Goal: Task Accomplishment & Management: Manage account settings

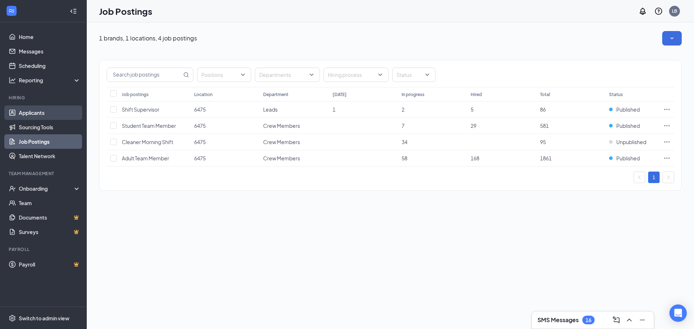
click at [37, 112] on link "Applicants" at bounding box center [50, 113] width 62 height 14
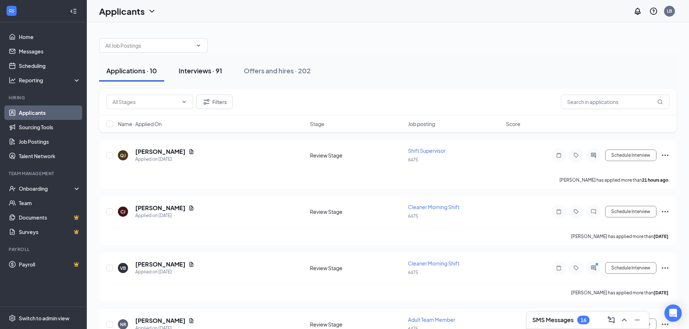
click at [206, 72] on div "Interviews · 91" at bounding box center [200, 70] width 43 height 9
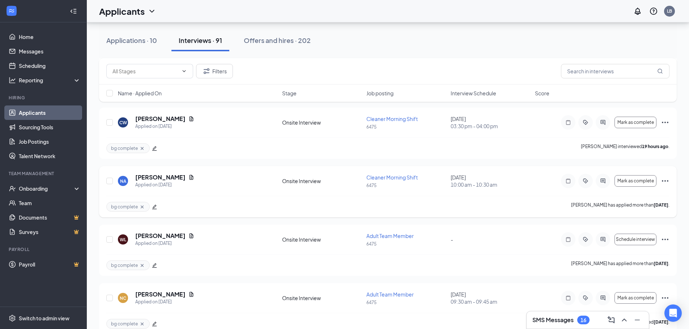
scroll to position [325, 0]
click at [668, 182] on icon "Ellipses" at bounding box center [665, 180] width 9 height 9
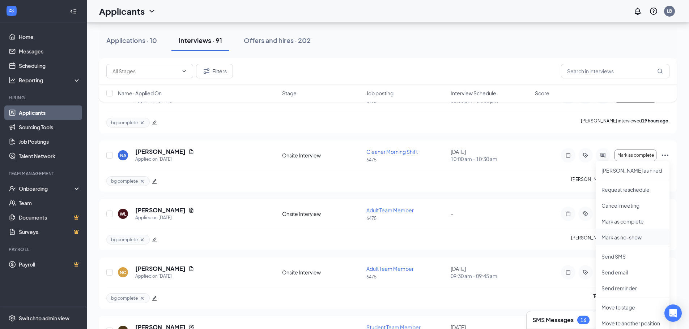
scroll to position [398, 0]
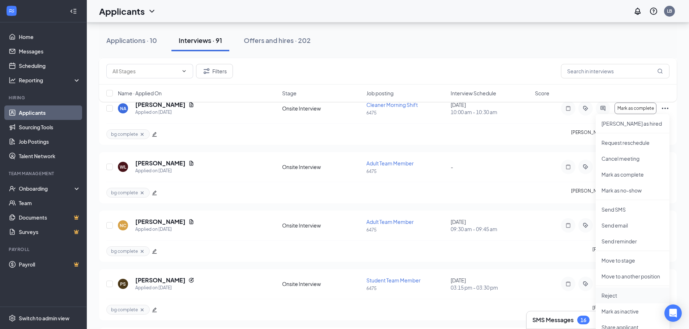
click at [613, 294] on p "Reject" at bounding box center [632, 295] width 62 height 7
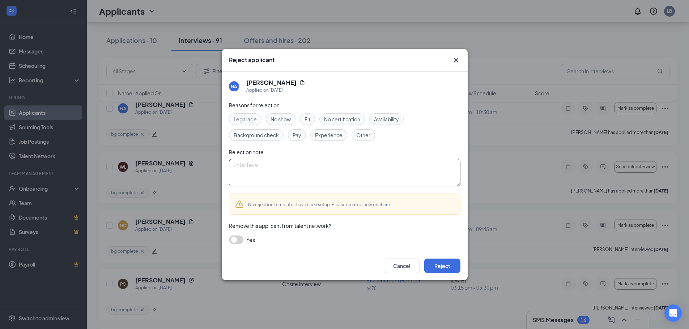
click at [248, 162] on textarea at bounding box center [344, 172] width 231 height 27
type textarea "can't speak english very well."
click at [239, 240] on button "button" at bounding box center [236, 240] width 14 height 9
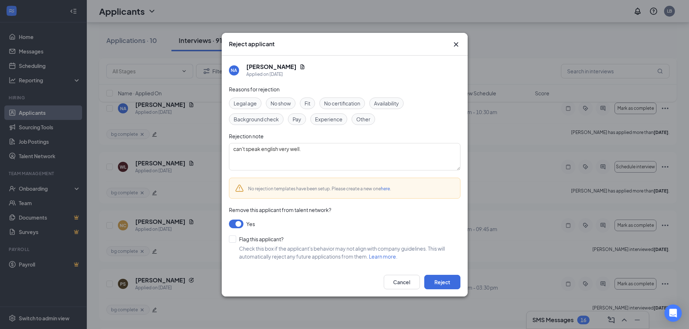
click at [232, 225] on button "button" at bounding box center [236, 224] width 14 height 9
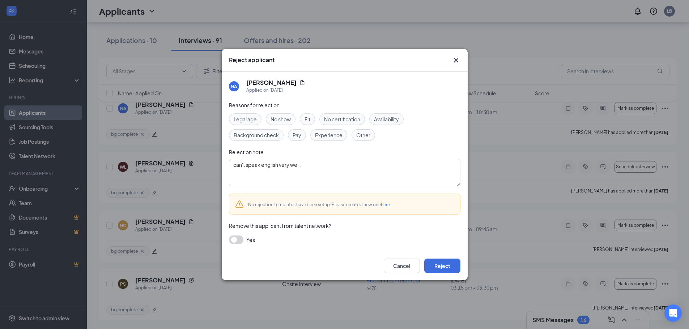
click at [308, 120] on span "Fit" at bounding box center [307, 119] width 6 height 8
click at [445, 268] on button "Reject" at bounding box center [442, 266] width 36 height 14
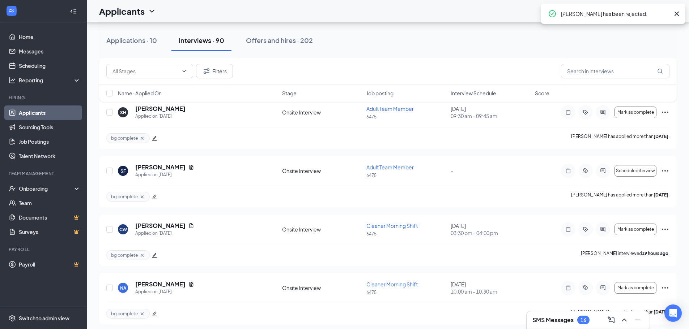
scroll to position [217, 0]
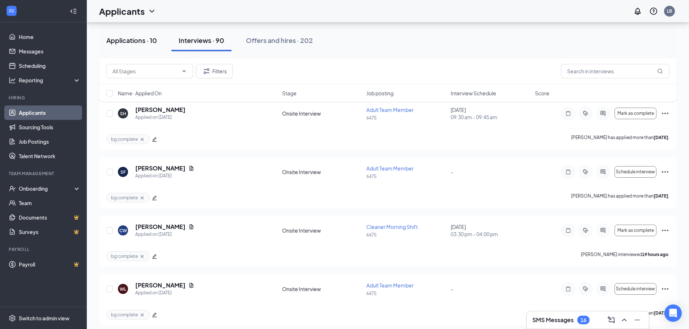
click at [131, 40] on div "Applications · 10" at bounding box center [131, 40] width 51 height 9
